Goal: Information Seeking & Learning: Learn about a topic

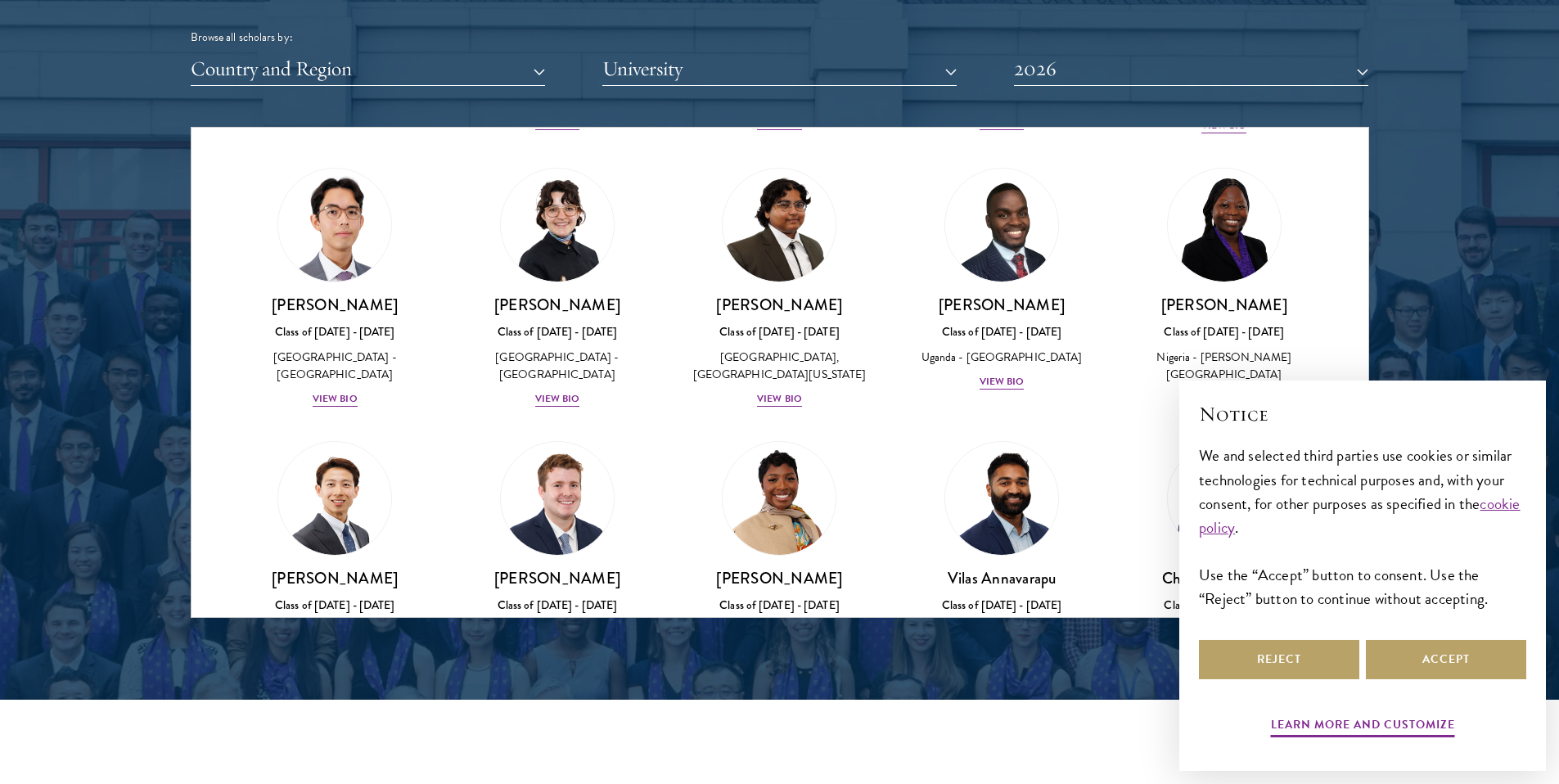
scroll to position [527, 0]
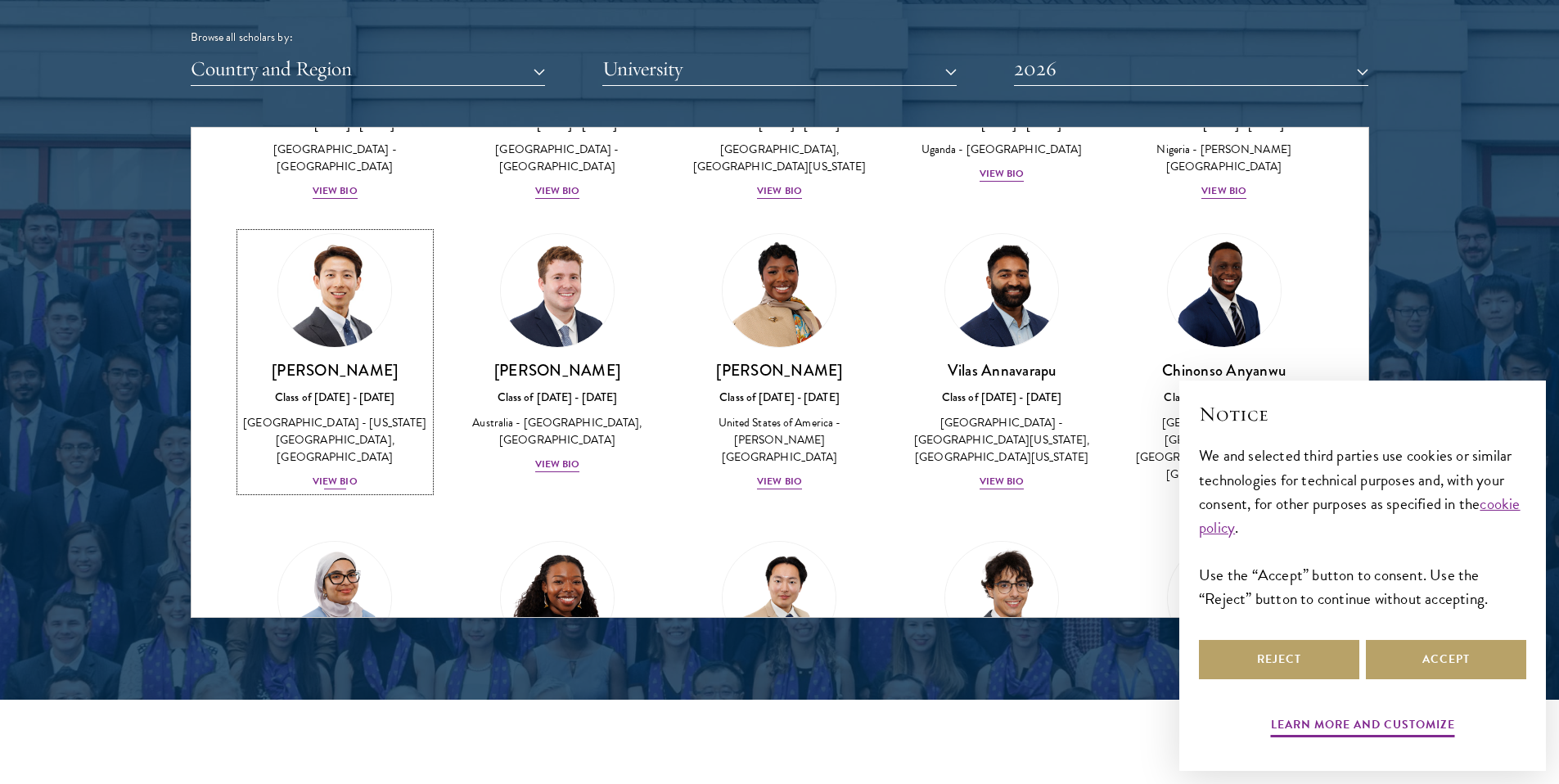
click at [331, 342] on img at bounding box center [334, 290] width 124 height 124
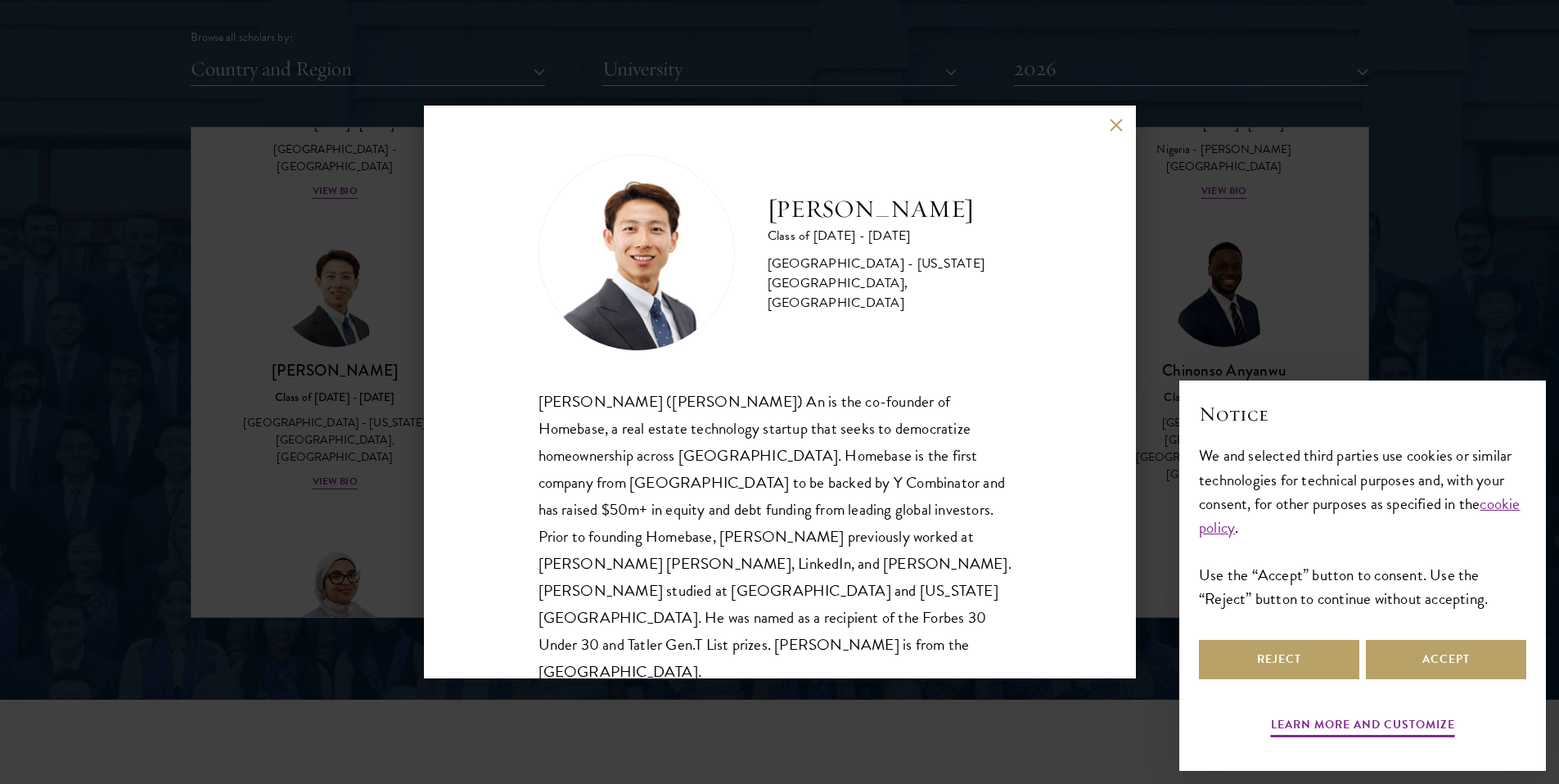
click at [214, 313] on div "[PERSON_NAME] Class of [DATE] - [DATE] [GEOGRAPHIC_DATA] - [US_STATE][GEOGRAPHI…" at bounding box center [780, 392] width 1559 height 784
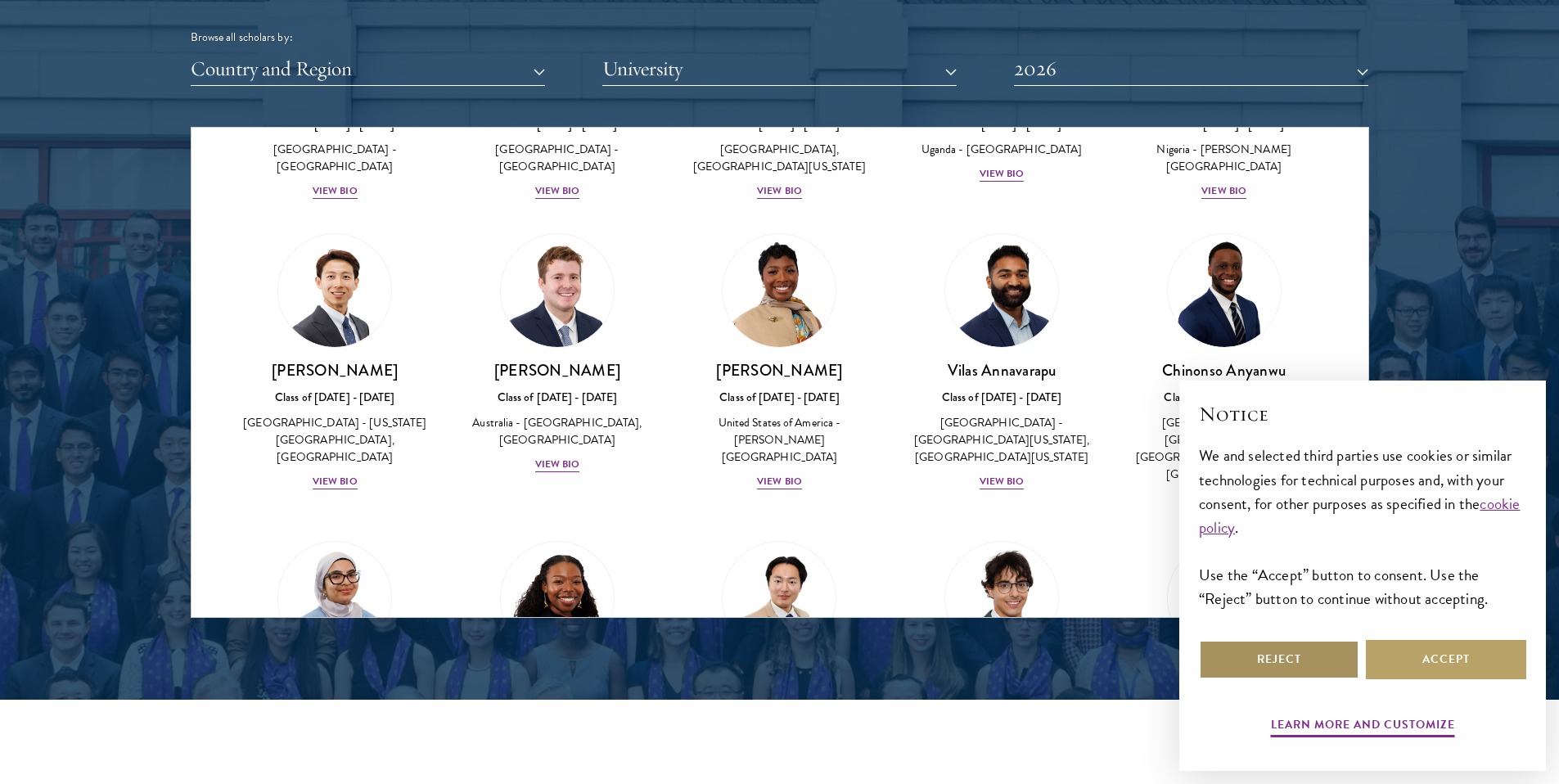
click at [1303, 668] on button "Reject" at bounding box center [1279, 659] width 160 height 39
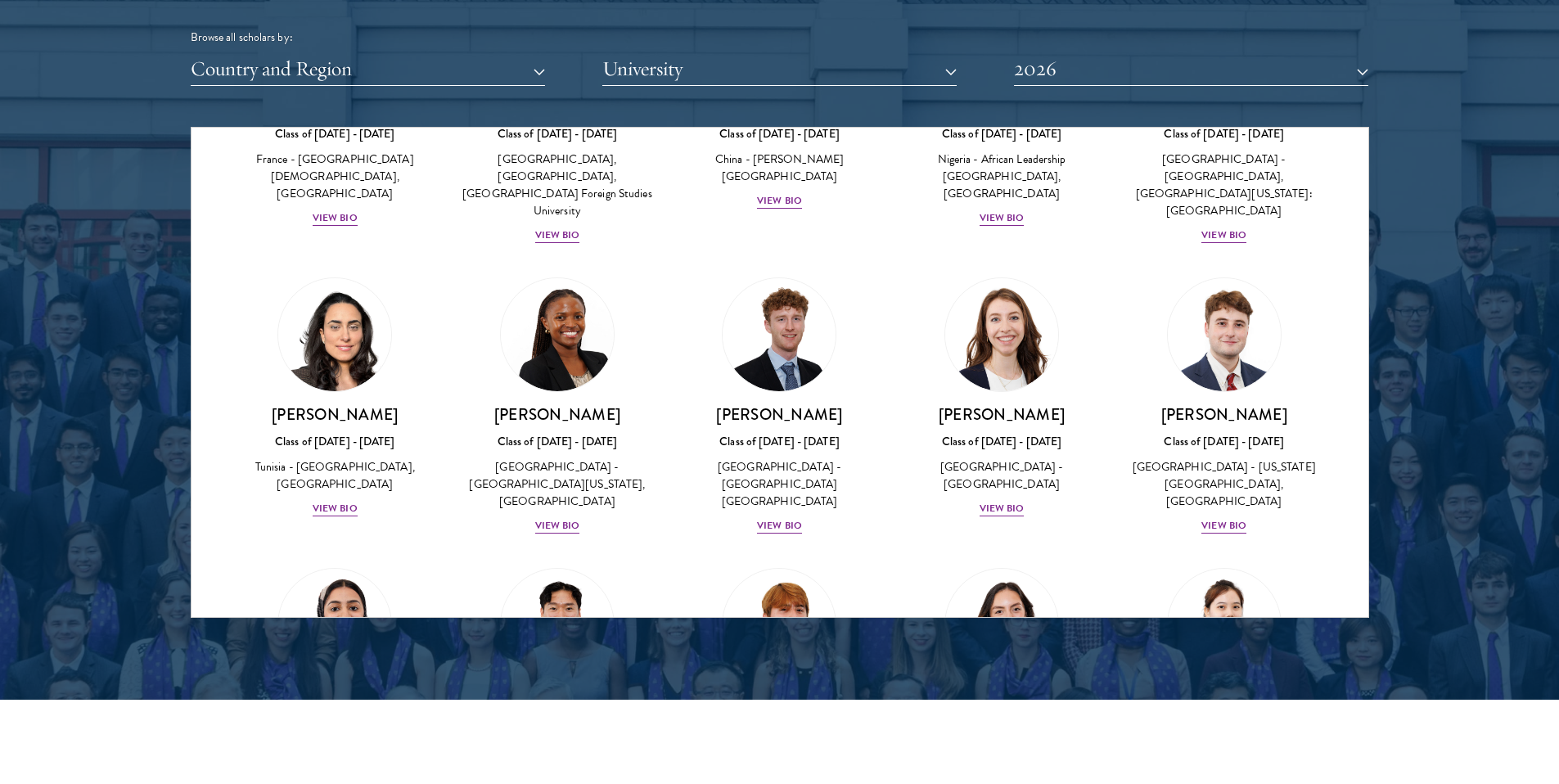
scroll to position [4935, 0]
click at [575, 562] on img at bounding box center [557, 624] width 124 height 124
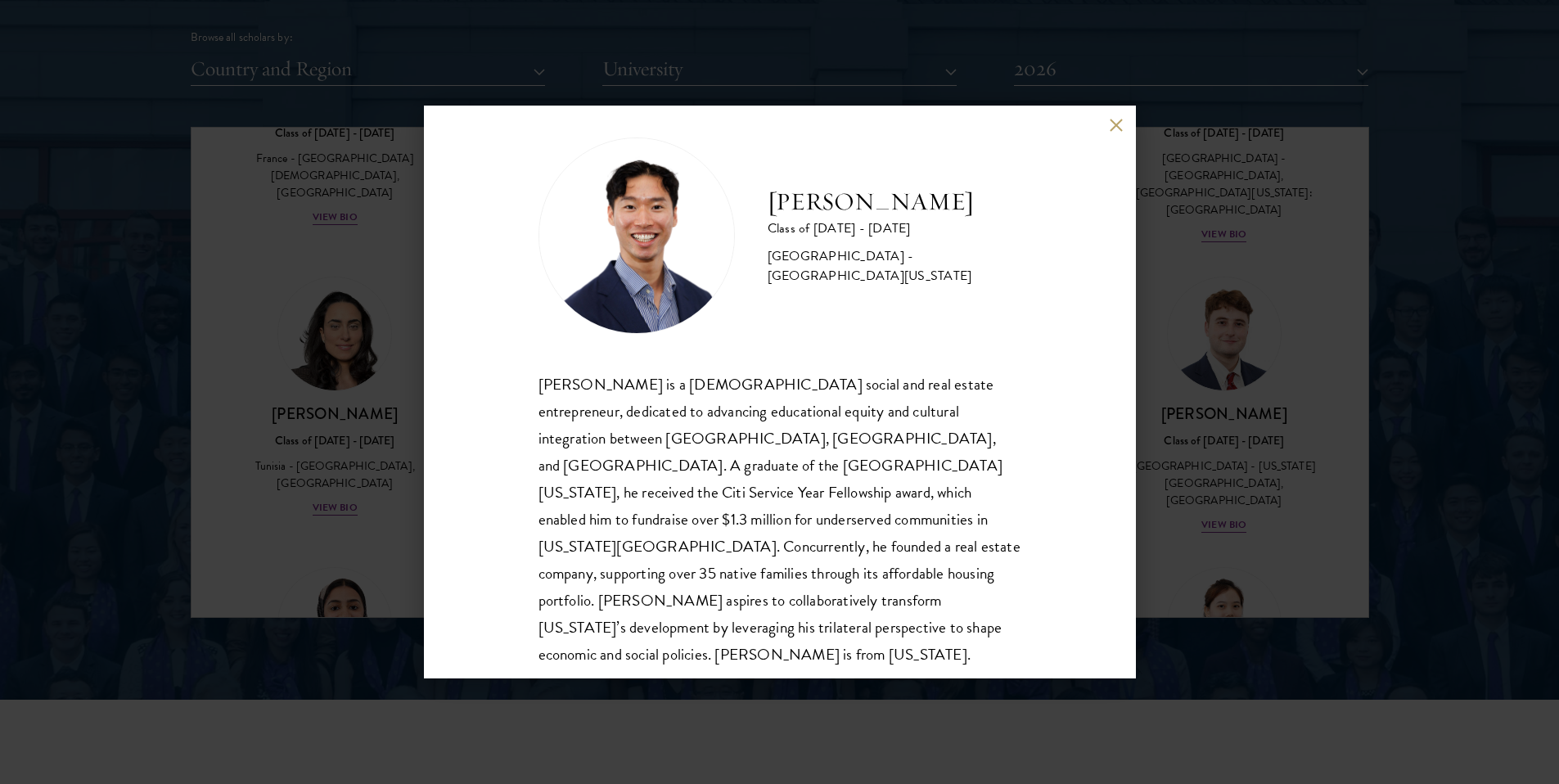
scroll to position [29, 0]
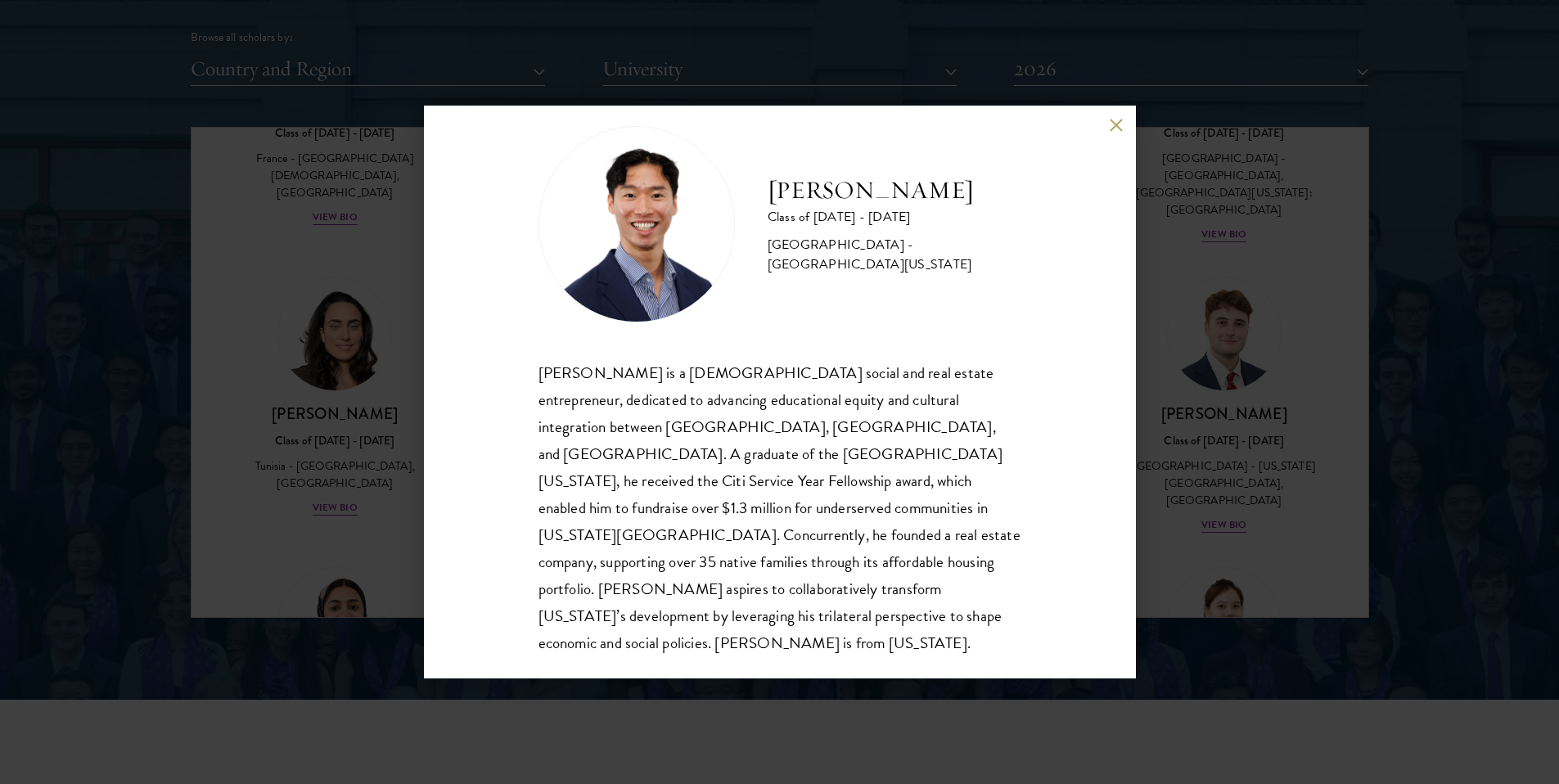
click at [363, 436] on div "[PERSON_NAME] Class of [DATE] - [DATE] [GEOGRAPHIC_DATA] - [GEOGRAPHIC_DATA][US…" at bounding box center [780, 392] width 1559 height 784
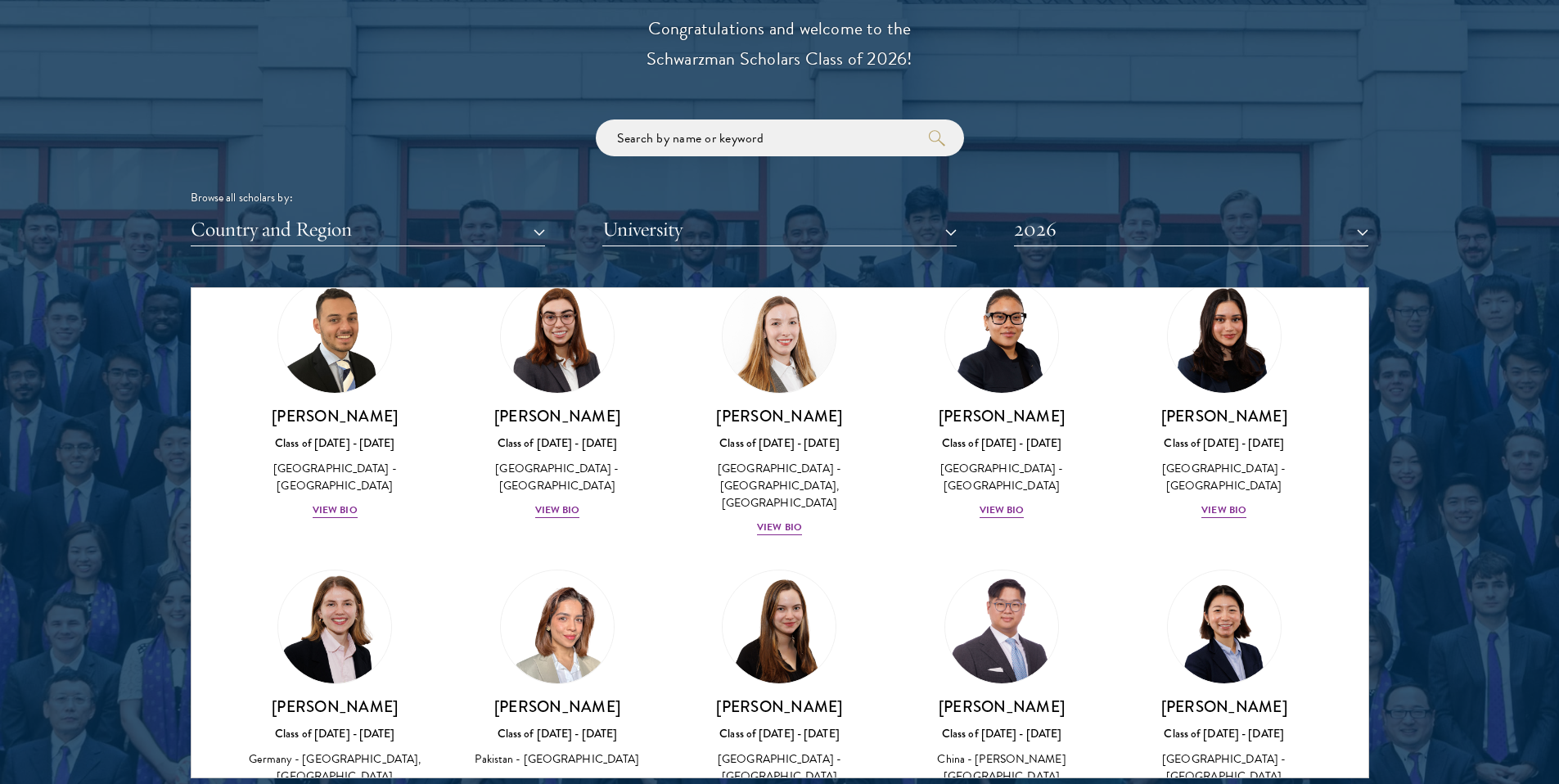
scroll to position [2045, 0]
